Goal: Task Accomplishment & Management: Manage account settings

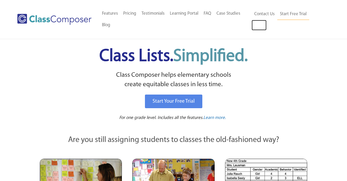
click at [260, 27] on link "Log In" at bounding box center [258, 25] width 15 height 10
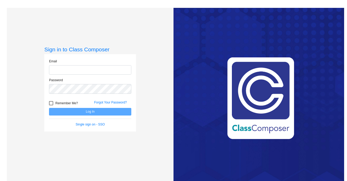
type input "esindelir@stpeterschools.org"
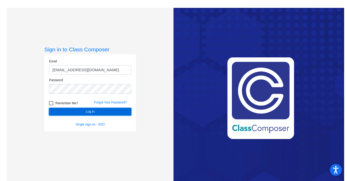
click at [83, 110] on button "Log In" at bounding box center [90, 112] width 82 height 8
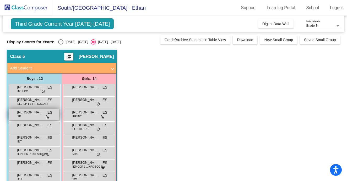
click at [48, 118] on icon at bounding box center [47, 117] width 3 height 4
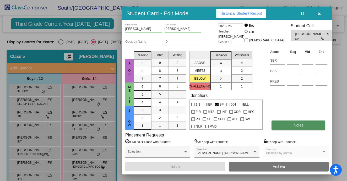
click at [294, 128] on button "Notes" at bounding box center [298, 124] width 54 height 9
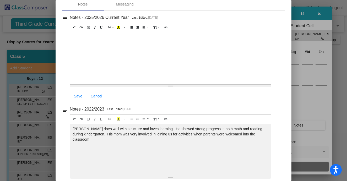
scroll to position [29, 0]
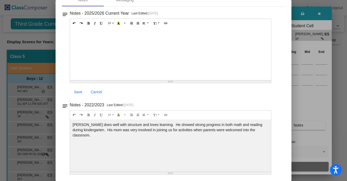
click at [305, 22] on div at bounding box center [173, 90] width 347 height 181
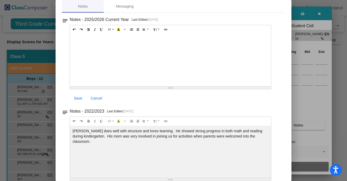
click at [325, 15] on div at bounding box center [173, 90] width 347 height 181
click at [316, 13] on div at bounding box center [173, 90] width 347 height 181
click at [44, 64] on div at bounding box center [173, 90] width 347 height 181
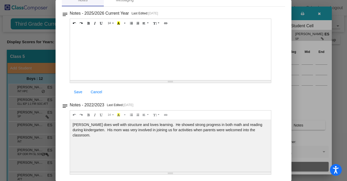
click at [317, 18] on div at bounding box center [173, 90] width 347 height 181
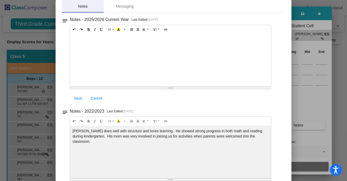
scroll to position [0, 0]
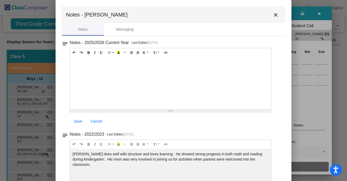
click at [272, 14] on mat-icon "close" at bounding box center [275, 15] width 6 height 6
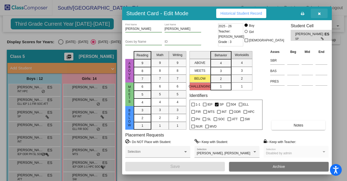
click at [319, 12] on span "button" at bounding box center [319, 13] width 3 height 4
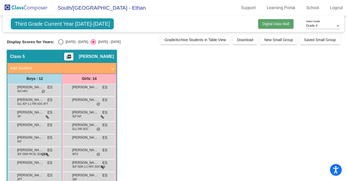
click at [278, 24] on span "Digital Data Wall" at bounding box center [275, 24] width 27 height 4
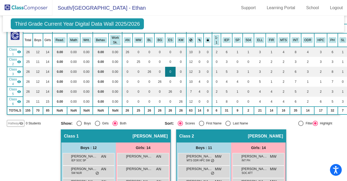
scroll to position [38, 0]
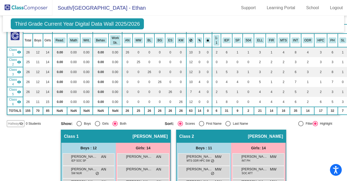
click at [19, 71] on mat-icon "visibility" at bounding box center [19, 72] width 4 height 4
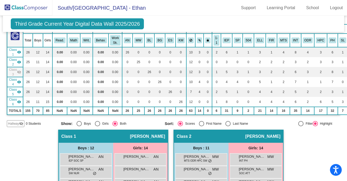
click at [19, 71] on mat-icon "visibility_off" at bounding box center [19, 72] width 4 height 4
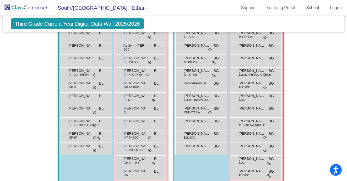
scroll to position [394, 0]
click at [86, 111] on span "Roman Haugen" at bounding box center [81, 108] width 26 height 5
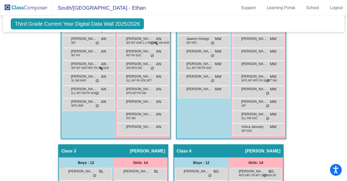
scroll to position [0, 0]
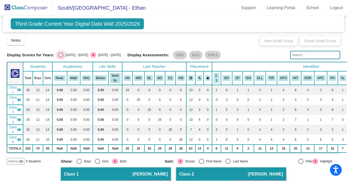
click at [70, 54] on div "2024 - 2025" at bounding box center [75, 55] width 25 height 5
click at [61, 58] on input "2024 - 2025" at bounding box center [61, 58] width 0 height 0
radio input "true"
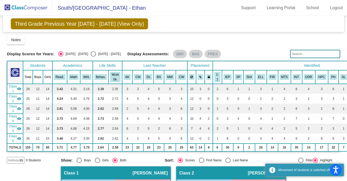
click at [91, 57] on div "Display Scores for Years: 2024 - 2025 2025 - 2026 Display Assessments: SBR BAS …" at bounding box center [173, 54] width 333 height 8
click at [91, 54] on div "Select an option" at bounding box center [93, 53] width 5 height 5
click at [93, 57] on input "2025 - 2026" at bounding box center [93, 57] width 0 height 0
radio input "true"
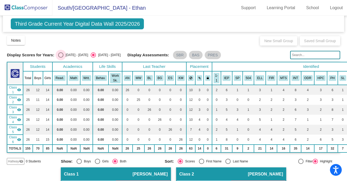
click at [63, 54] on div "2024 - 2025" at bounding box center [75, 55] width 25 height 5
click at [61, 58] on input "2024 - 2025" at bounding box center [61, 58] width 0 height 0
radio input "true"
